Goal: Browse casually: Explore the website without a specific task or goal

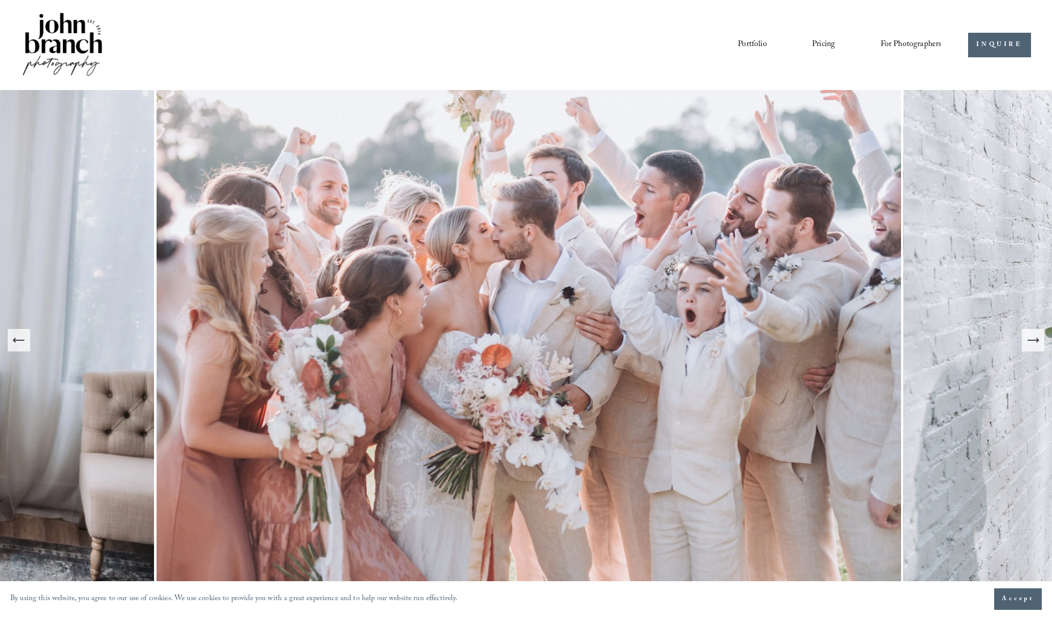
click at [1030, 347] on div "Next Slide" at bounding box center [1032, 340] width 14 height 14
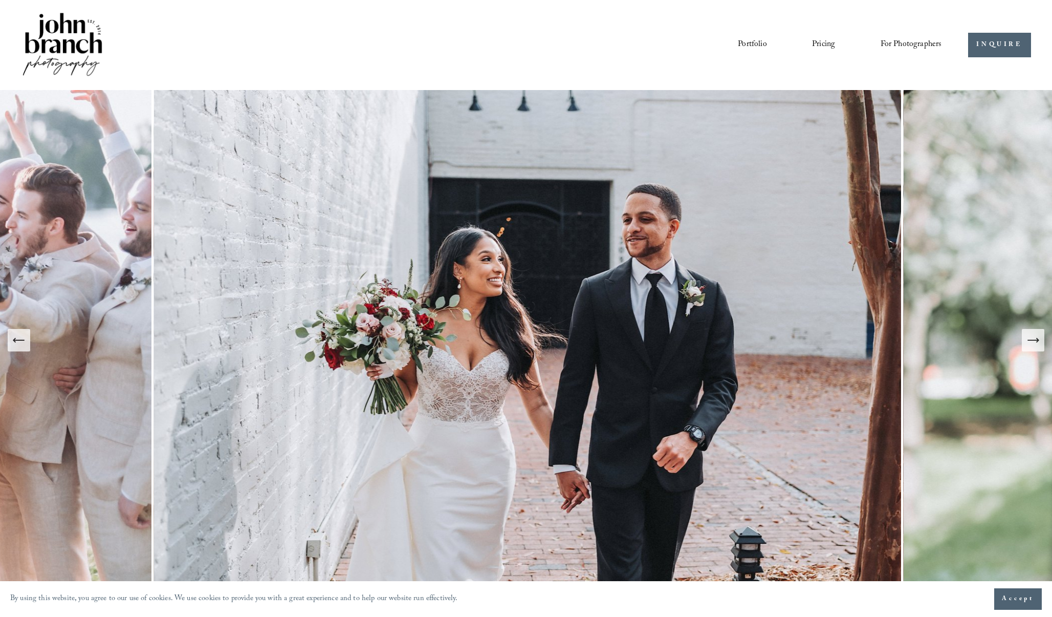
click at [1030, 347] on div "Next Slide" at bounding box center [1032, 340] width 14 height 14
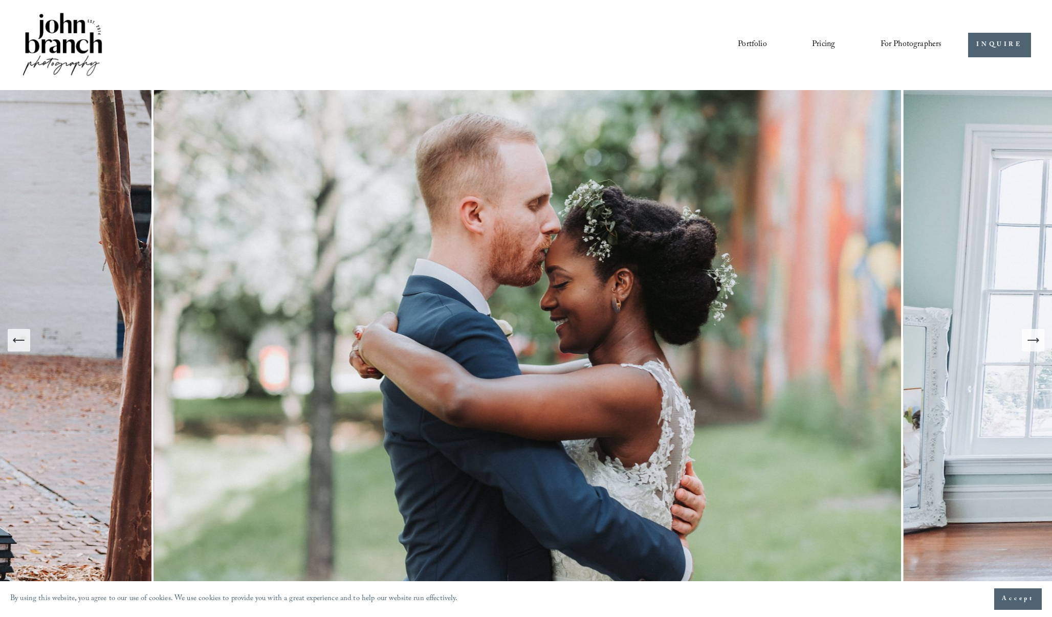
click at [1030, 347] on div "Next Slide" at bounding box center [1032, 340] width 14 height 14
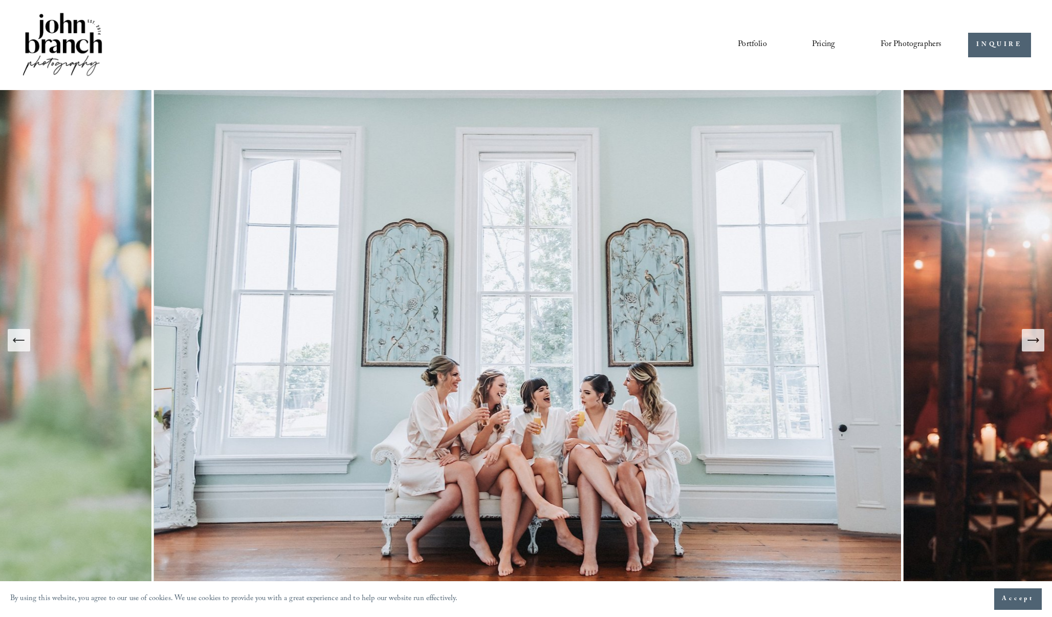
click at [1030, 347] on div "Next Slide" at bounding box center [1032, 340] width 14 height 14
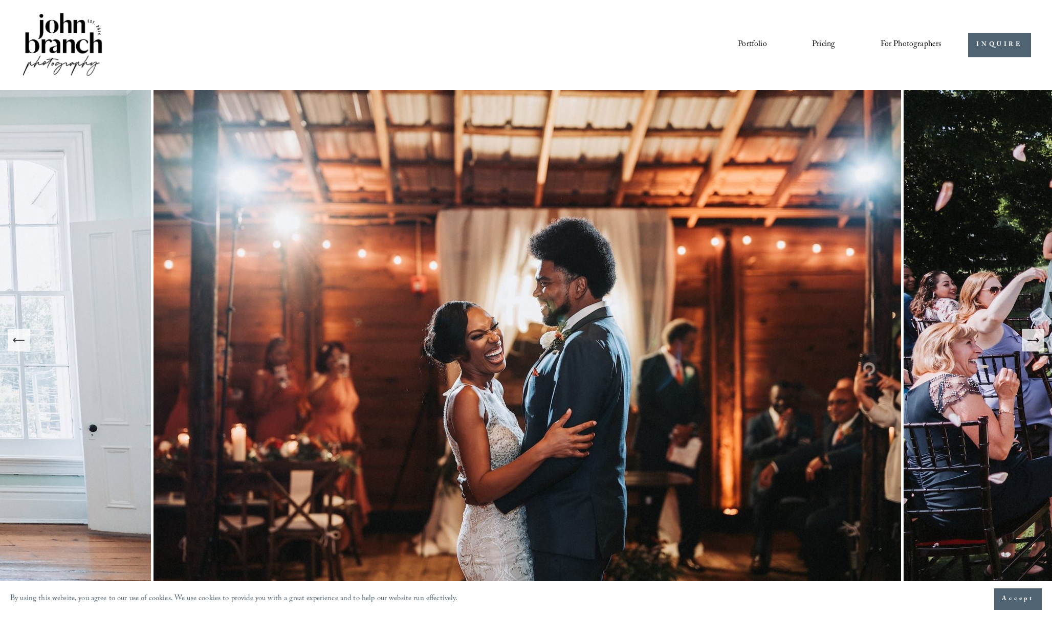
click at [1030, 347] on div "Next Slide" at bounding box center [1032, 340] width 14 height 14
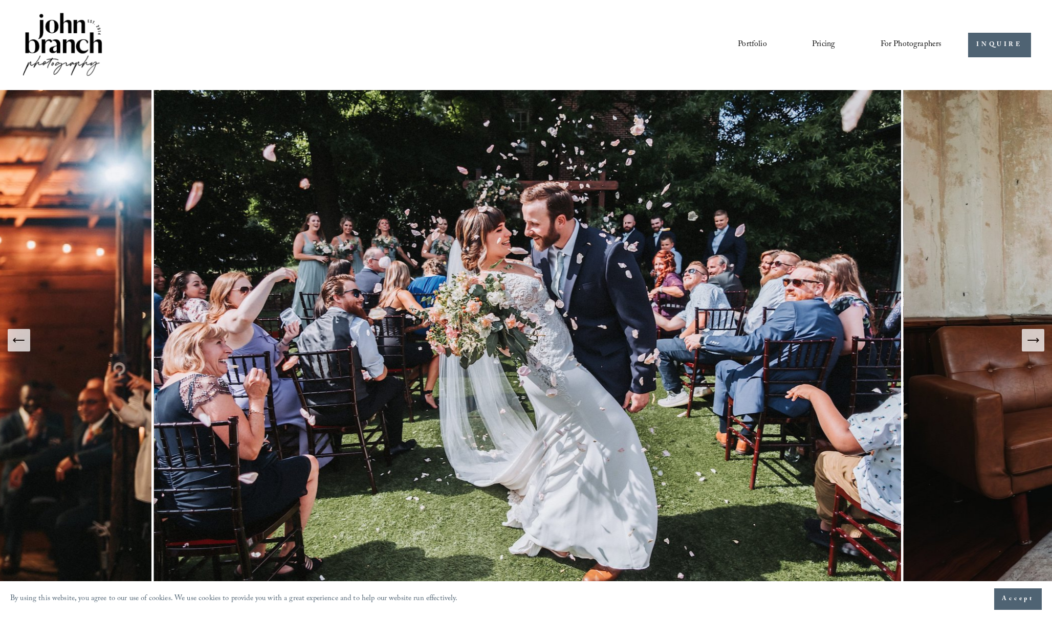
click at [1030, 347] on div "Next Slide" at bounding box center [1032, 340] width 14 height 14
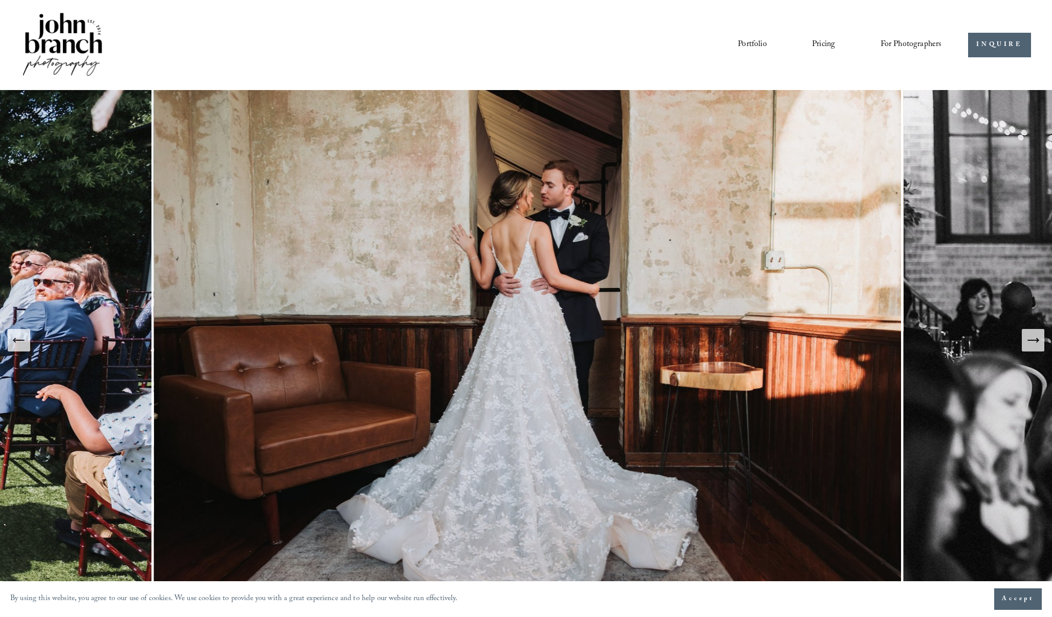
click at [1036, 337] on icon "Next Slide" at bounding box center [1032, 340] width 14 height 14
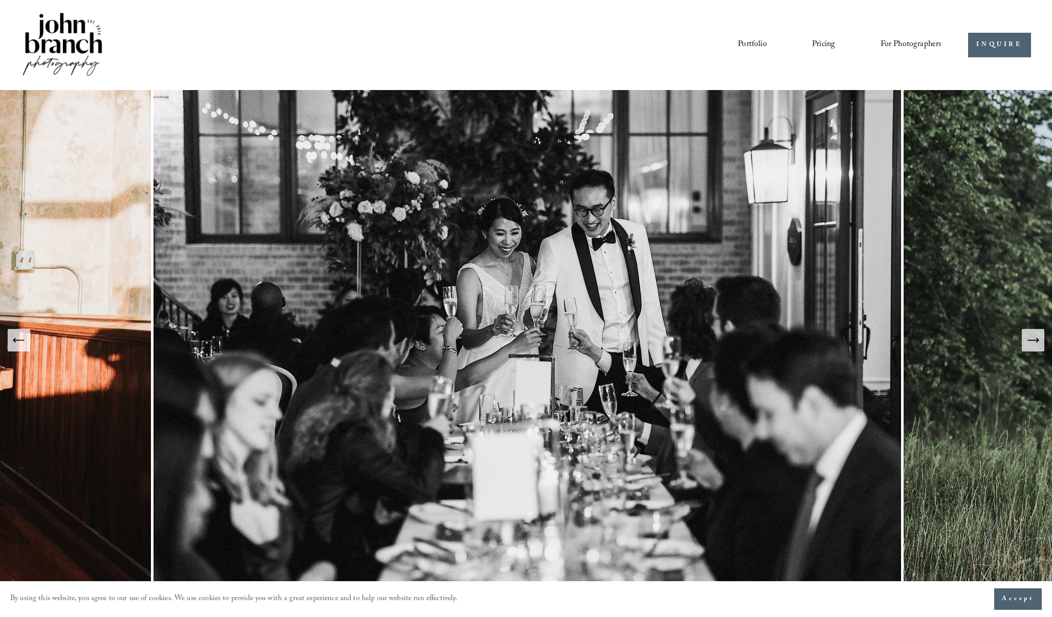
click at [1036, 337] on icon "Next Slide" at bounding box center [1032, 340] width 14 height 14
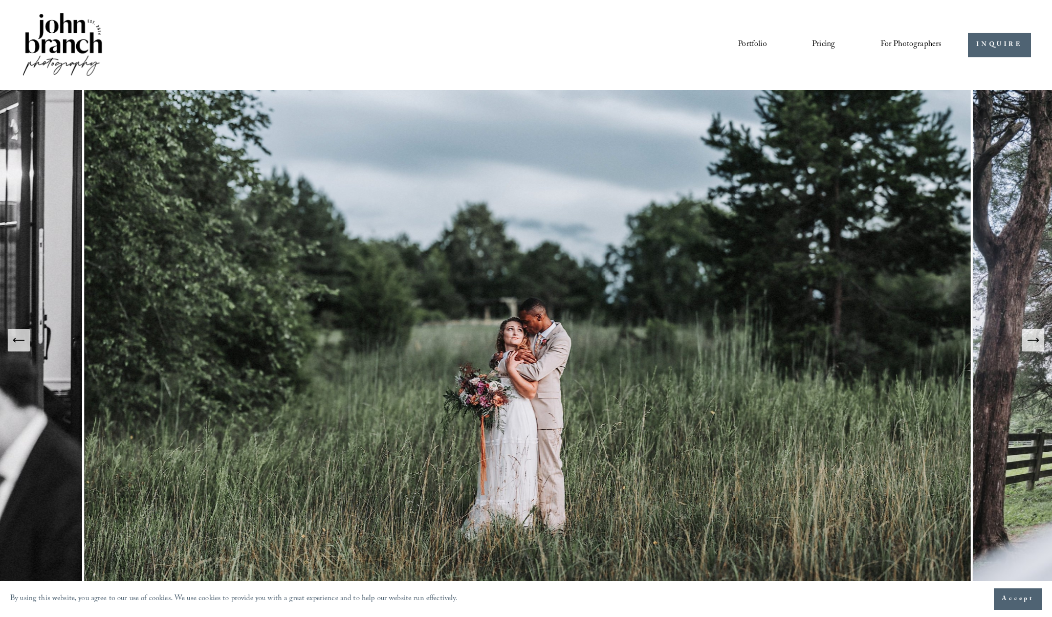
click at [1036, 337] on icon "Next Slide" at bounding box center [1032, 340] width 14 height 14
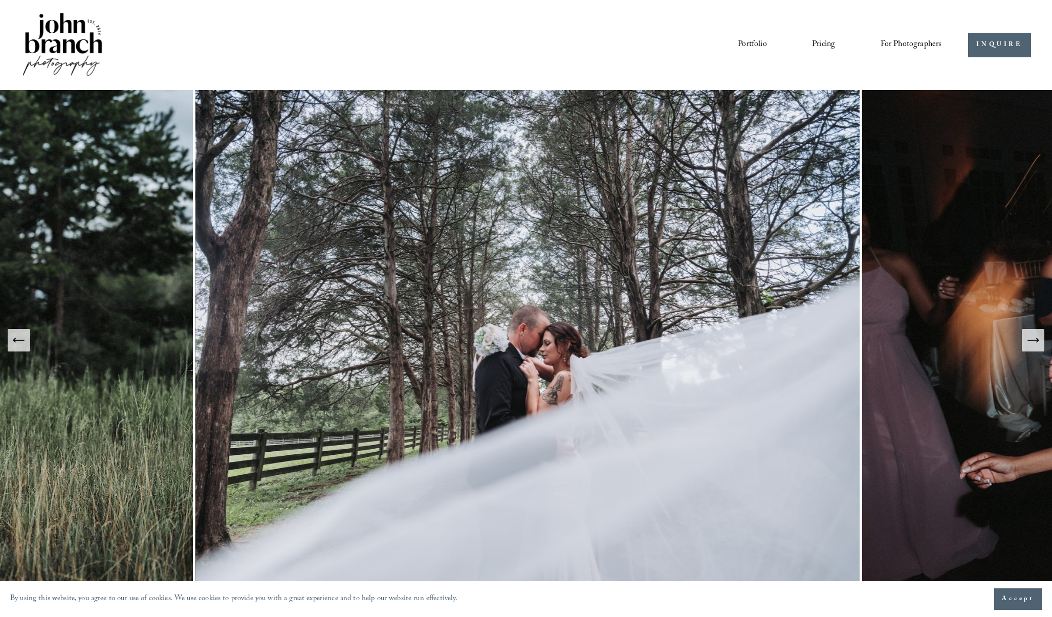
click at [1036, 337] on icon "Next Slide" at bounding box center [1032, 340] width 14 height 14
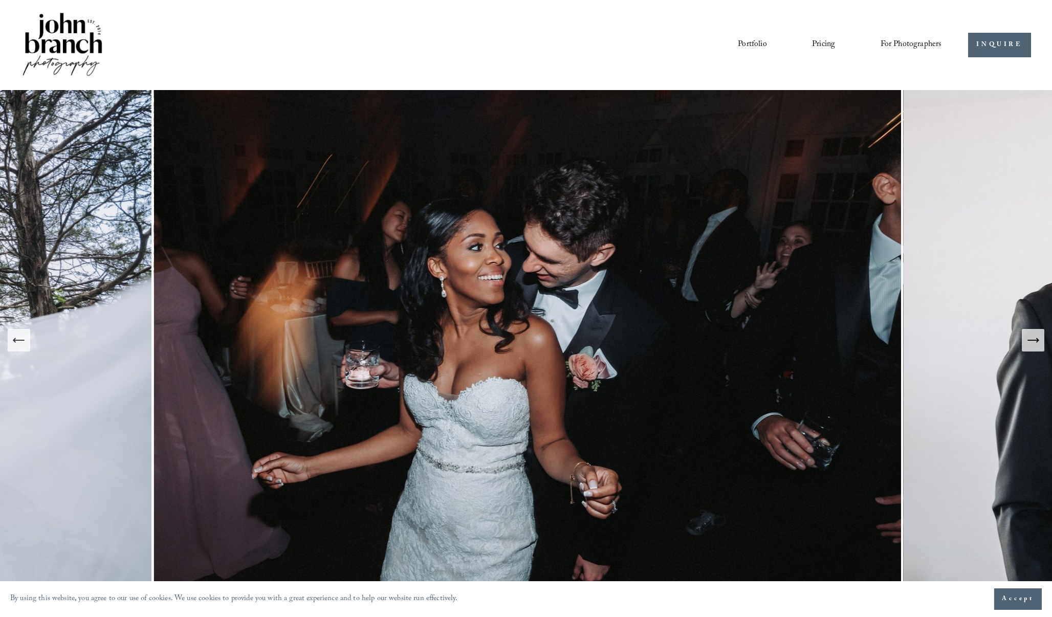
click at [1035, 338] on icon "Next Slide" at bounding box center [1032, 340] width 14 height 14
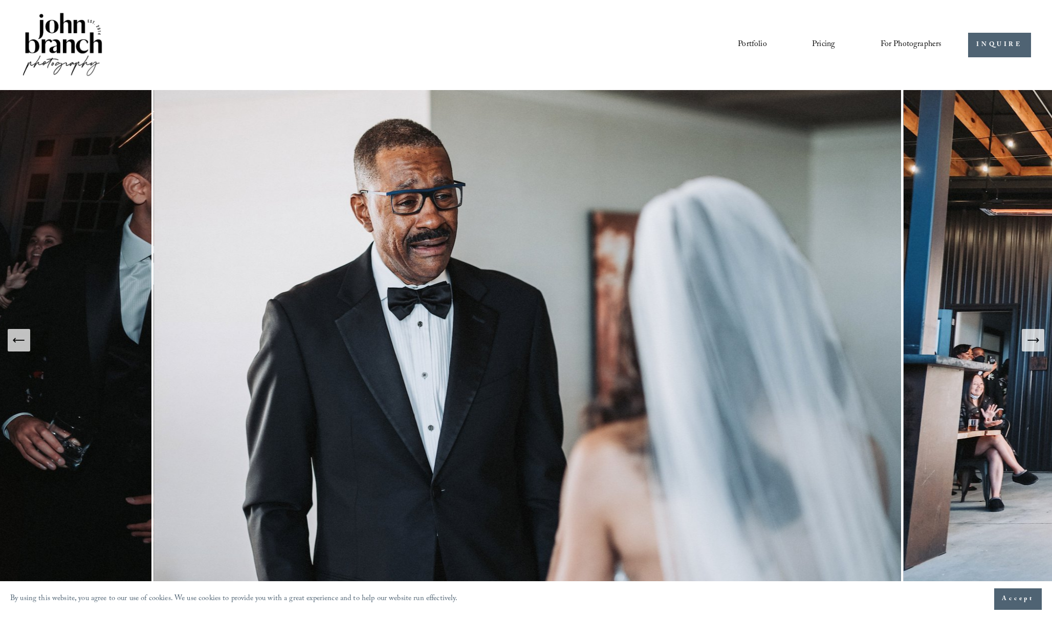
click at [1035, 338] on icon "Next Slide" at bounding box center [1032, 340] width 14 height 14
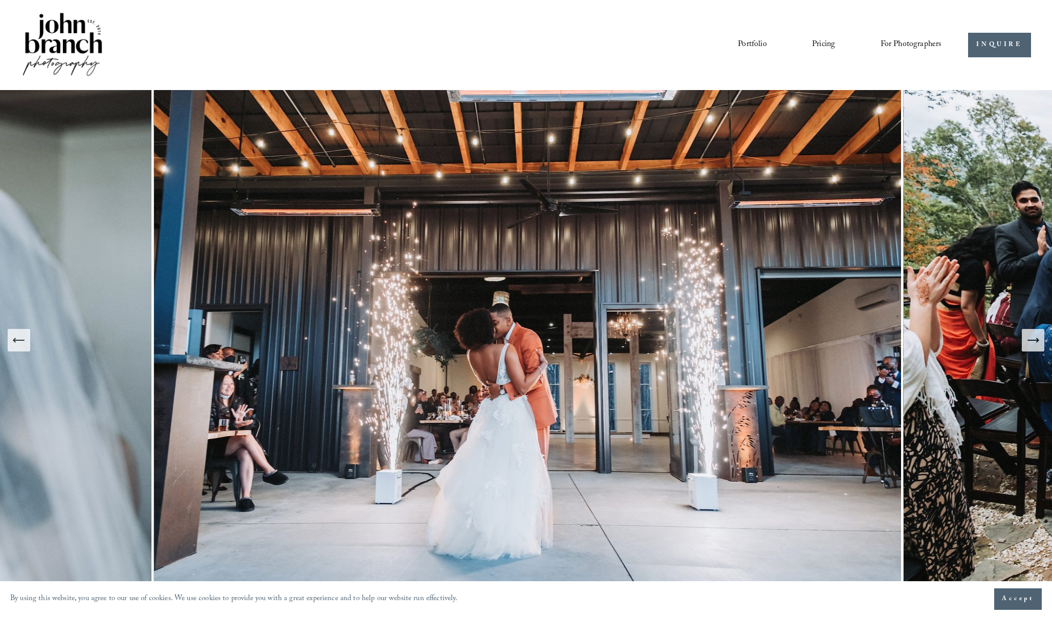
click at [1035, 338] on icon "Next Slide" at bounding box center [1032, 340] width 14 height 14
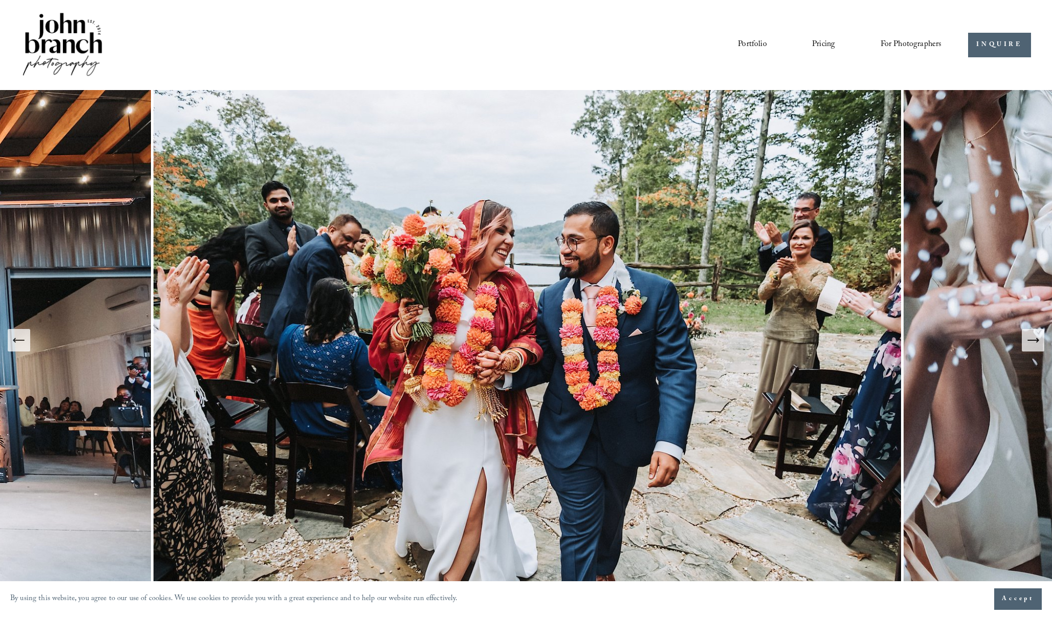
click at [1035, 338] on icon "Next Slide" at bounding box center [1032, 340] width 14 height 14
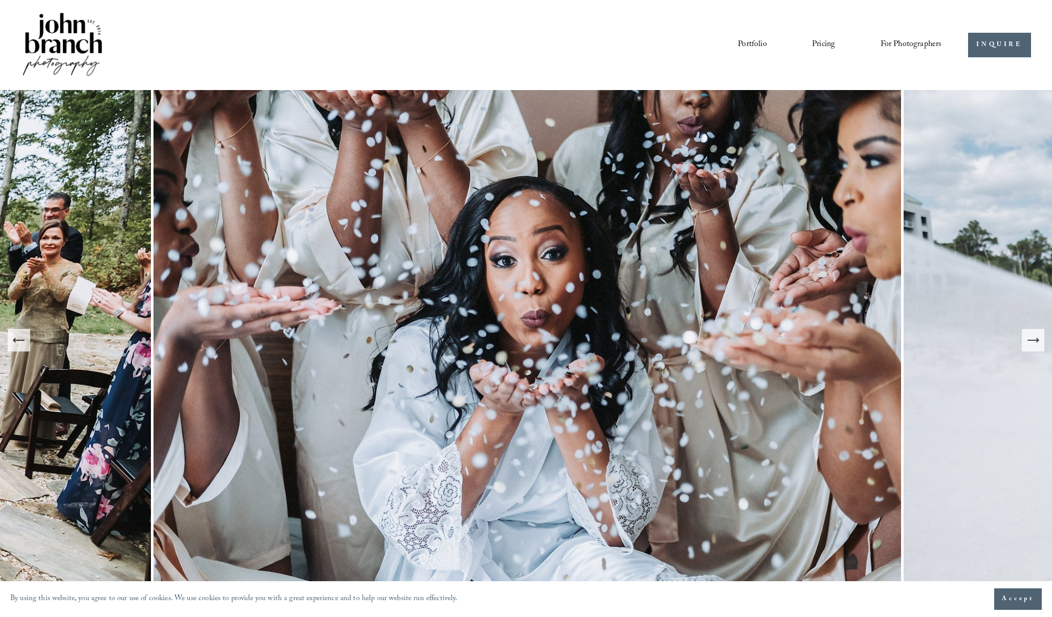
click at [1035, 338] on icon "Next Slide" at bounding box center [1032, 340] width 14 height 14
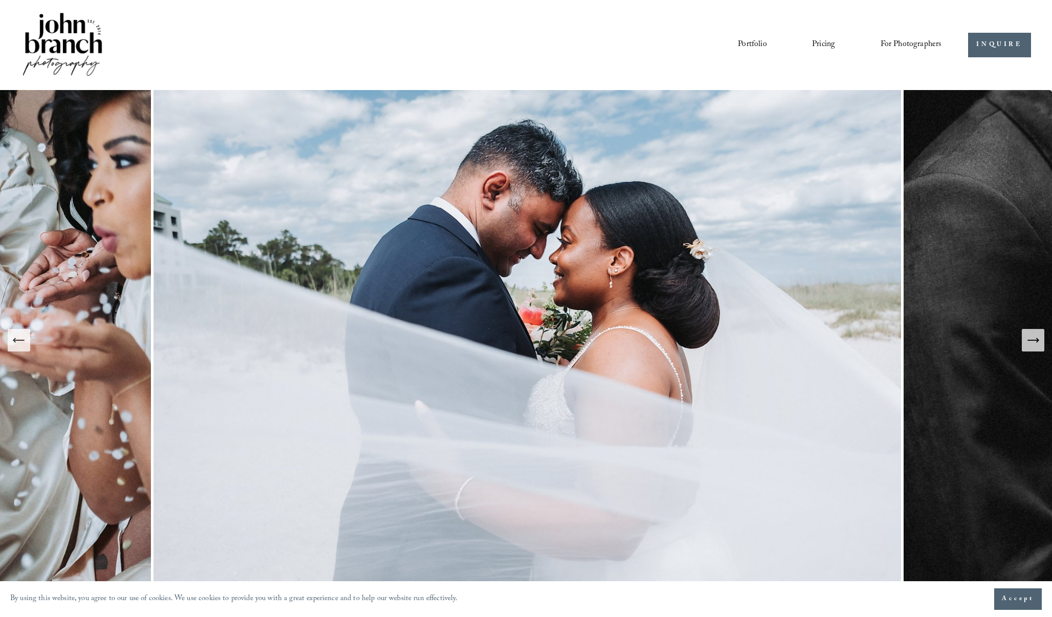
click at [821, 49] on link "Pricing" at bounding box center [823, 44] width 23 height 17
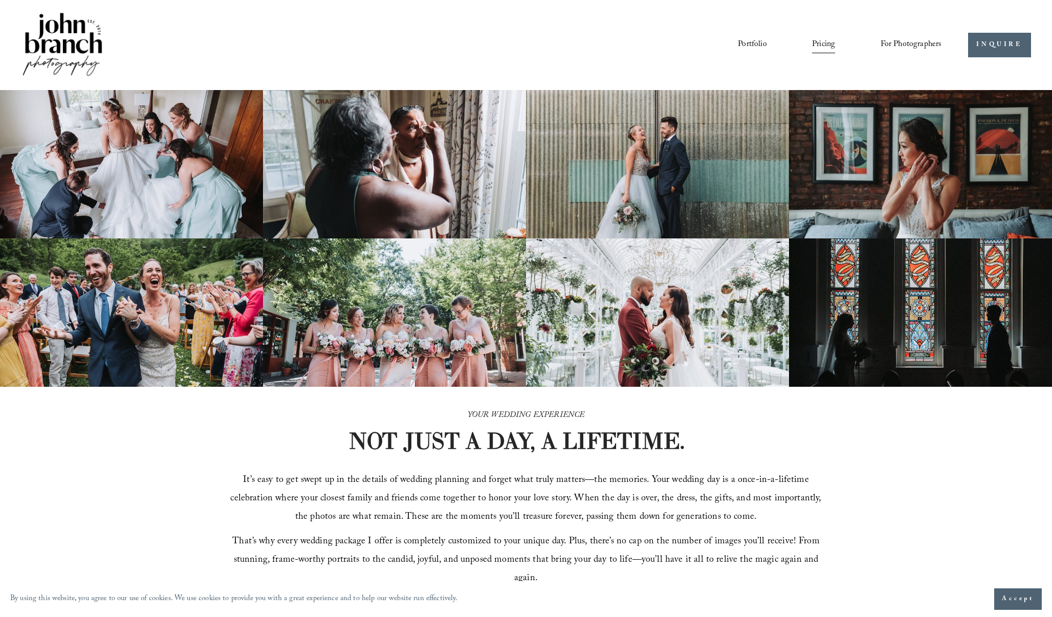
click at [751, 43] on link "Portfolio" at bounding box center [751, 44] width 29 height 17
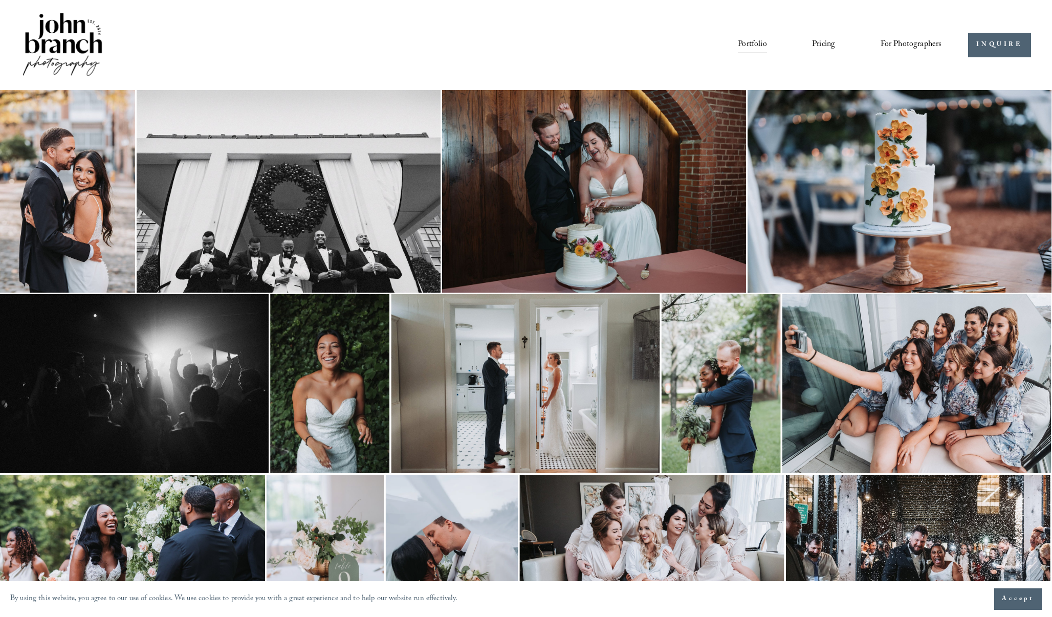
click at [73, 66] on img at bounding box center [62, 45] width 83 height 69
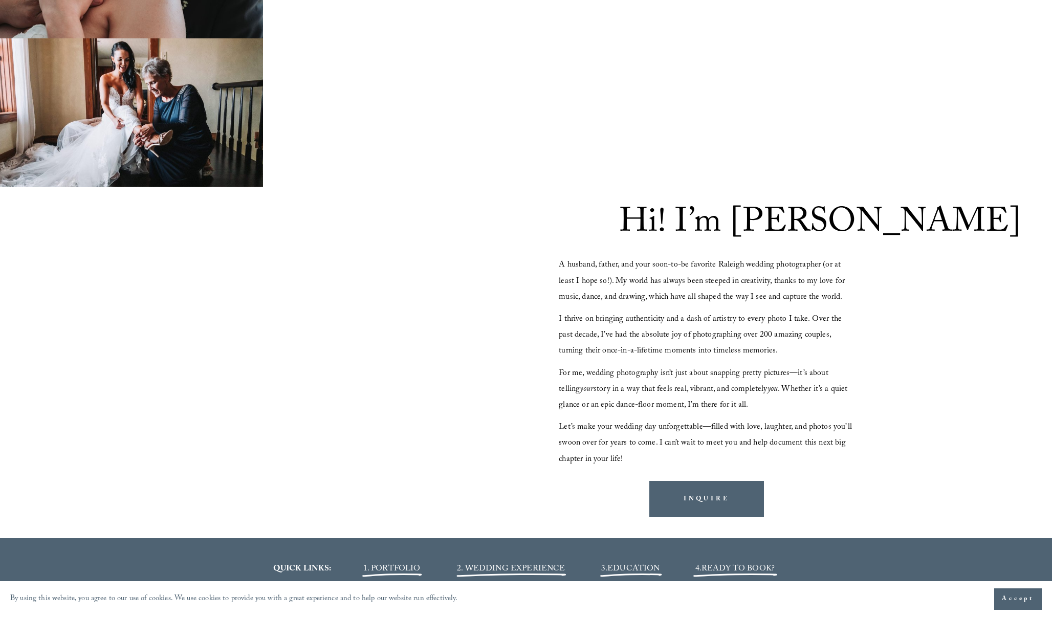
scroll to position [470, 0]
